Goal: Task Accomplishment & Management: Use online tool/utility

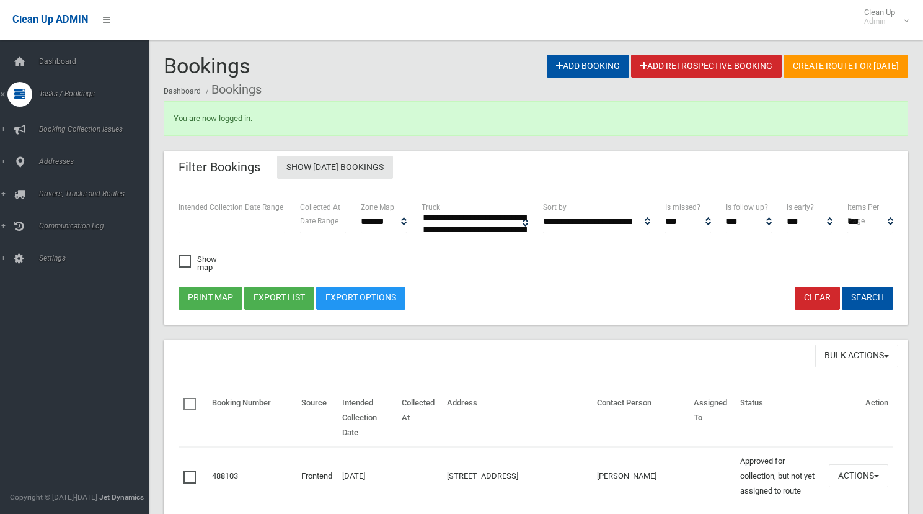
select select
click at [70, 96] on span "Tasks / Bookings" at bounding box center [96, 93] width 123 height 9
click at [33, 188] on link "Search" at bounding box center [79, 184] width 158 height 17
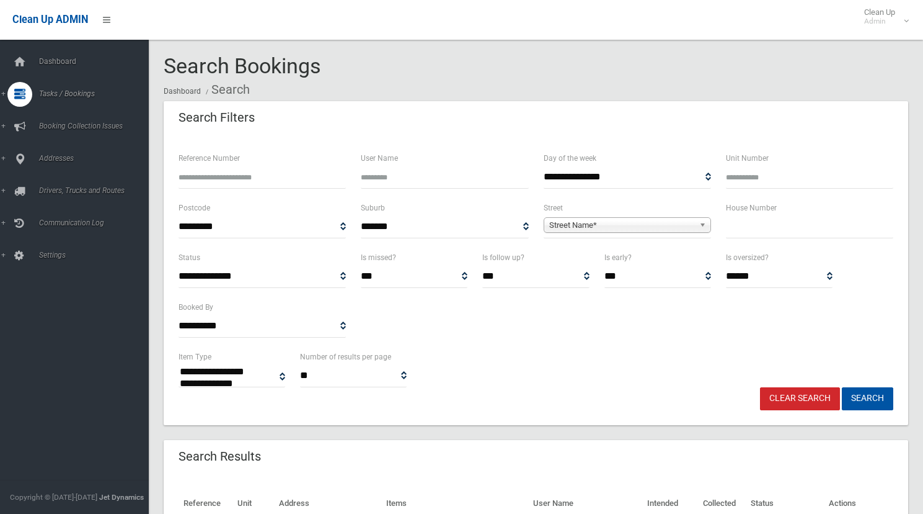
select select
click at [772, 230] on input "text" at bounding box center [809, 226] width 167 height 23
type input "**"
click at [594, 218] on span "Street Name*" at bounding box center [621, 225] width 145 height 15
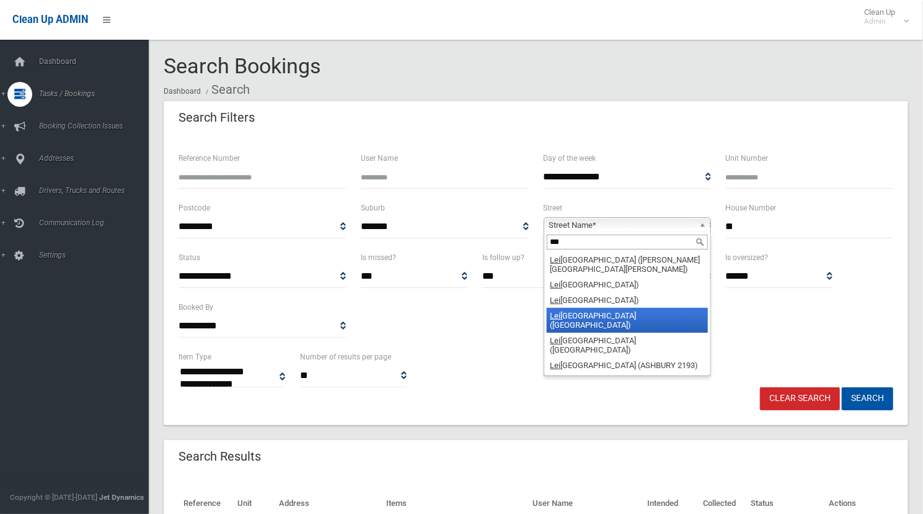
type input "***"
click at [598, 308] on li "[GEOGRAPHIC_DATA] ([GEOGRAPHIC_DATA])" at bounding box center [627, 320] width 161 height 25
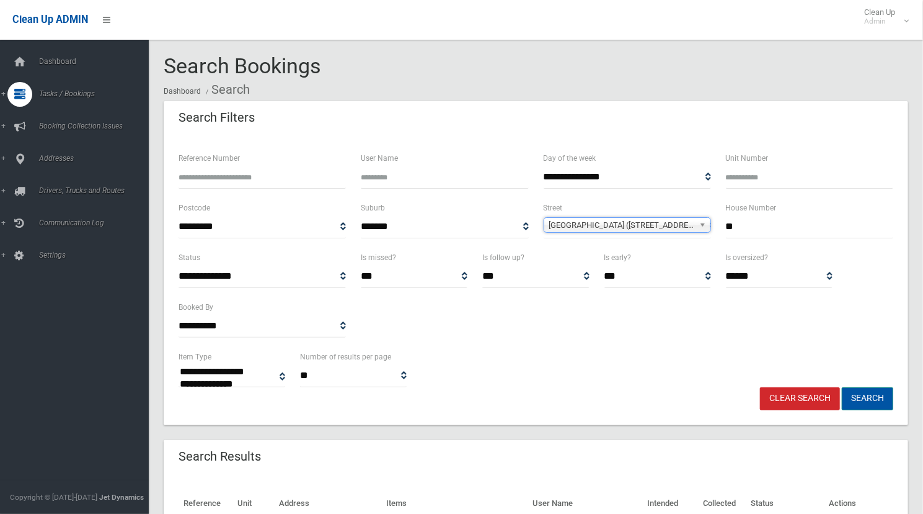
click at [880, 404] on button "Search" at bounding box center [867, 398] width 51 height 23
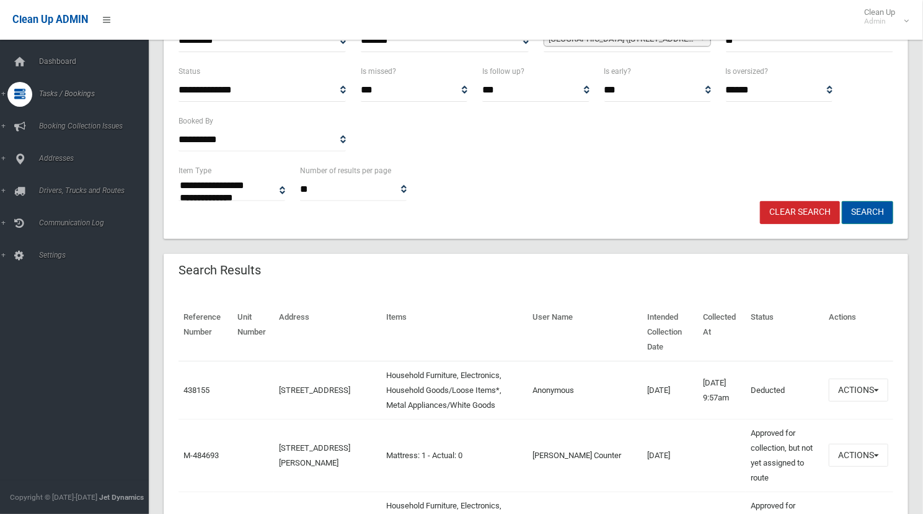
scroll to position [248, 0]
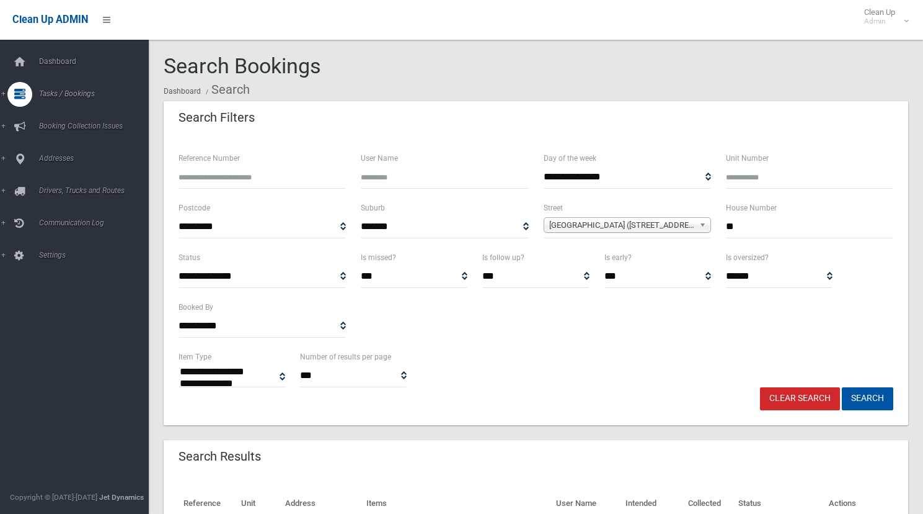
select select
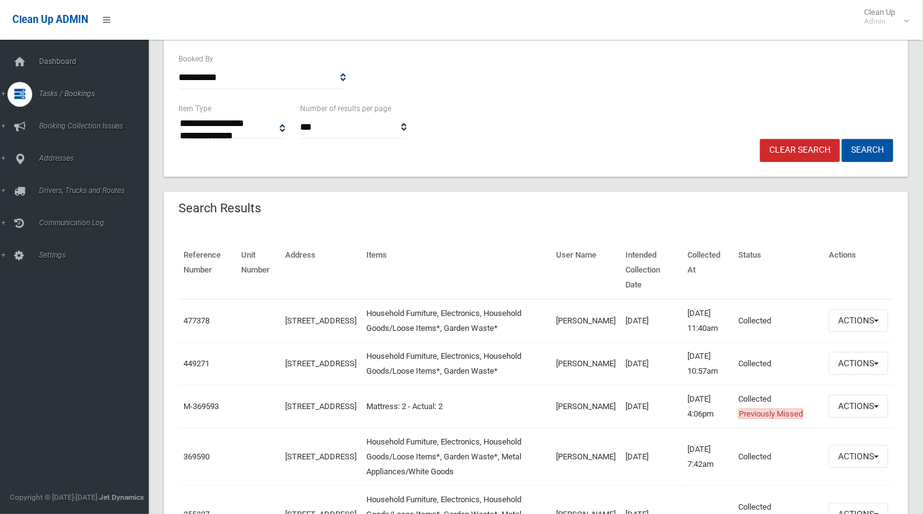
scroll to position [248, 0]
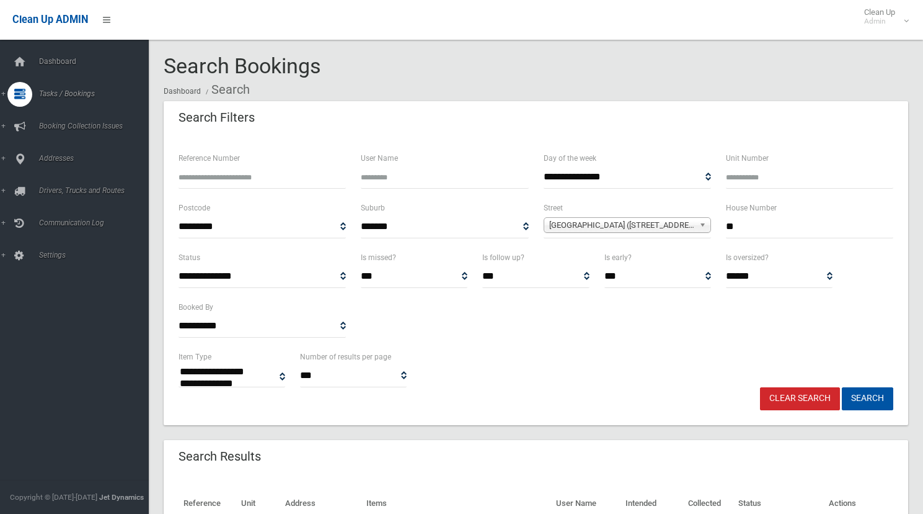
select select
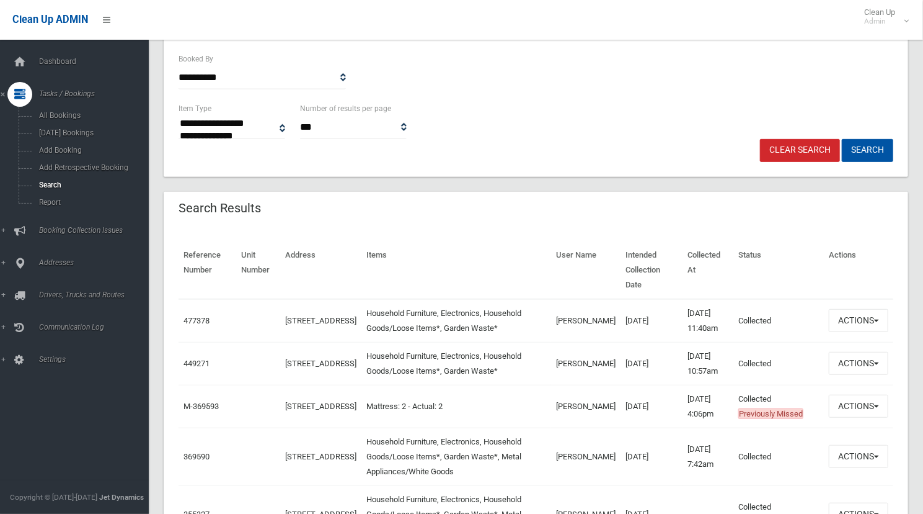
scroll to position [248, 0]
